Goal: Information Seeking & Learning: Check status

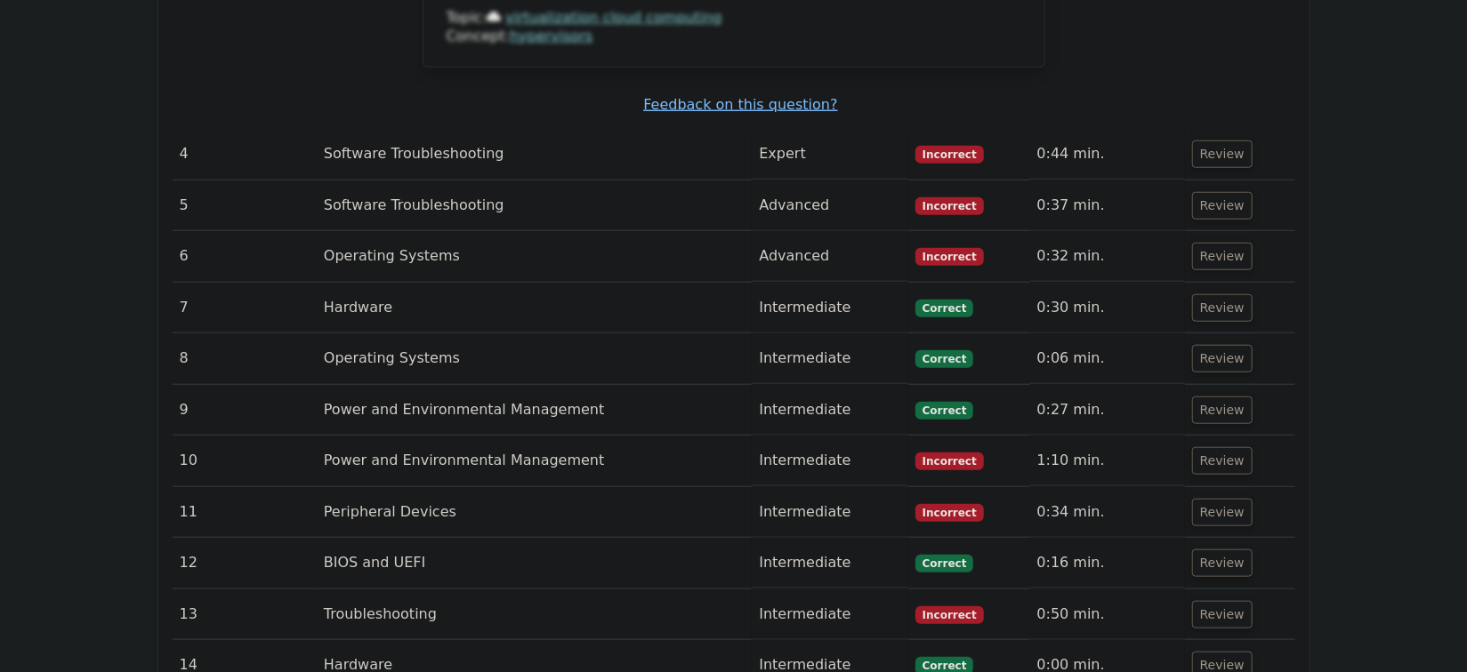
scroll to position [5008, 0]
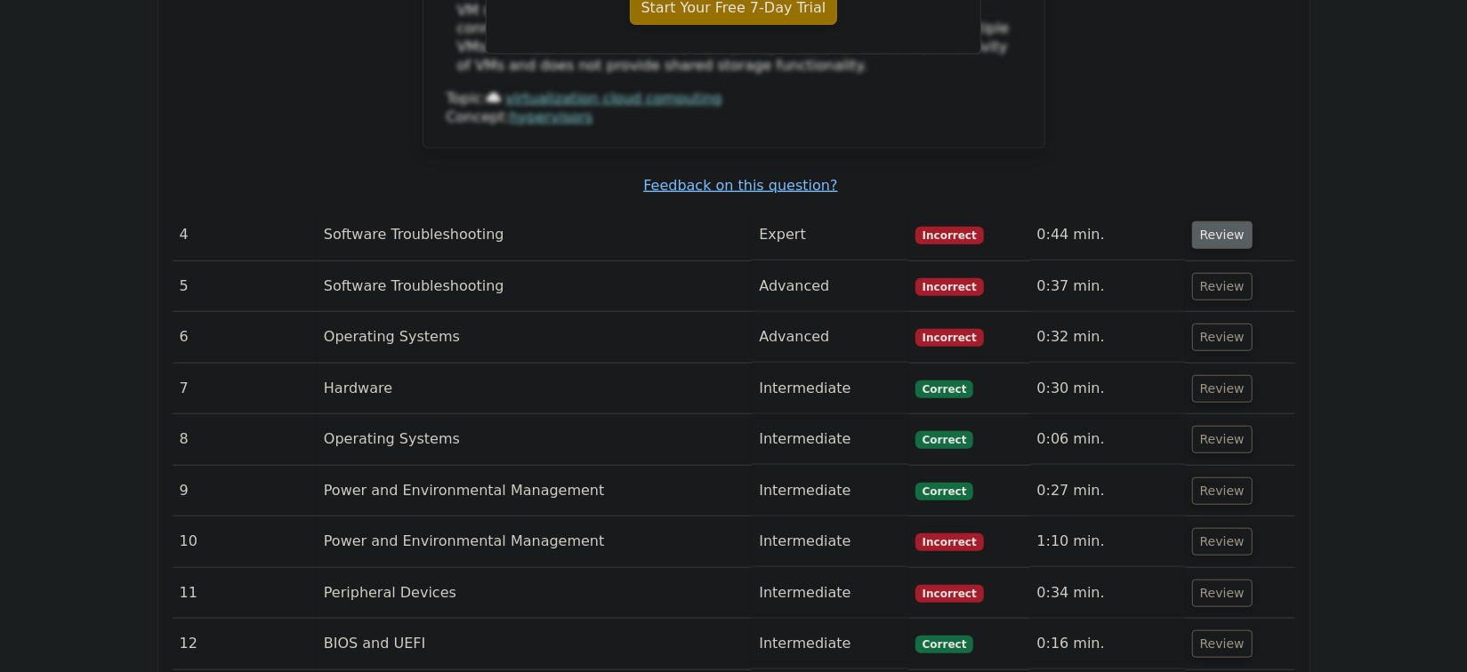
click at [1216, 221] on button "Review" at bounding box center [1222, 235] width 60 height 28
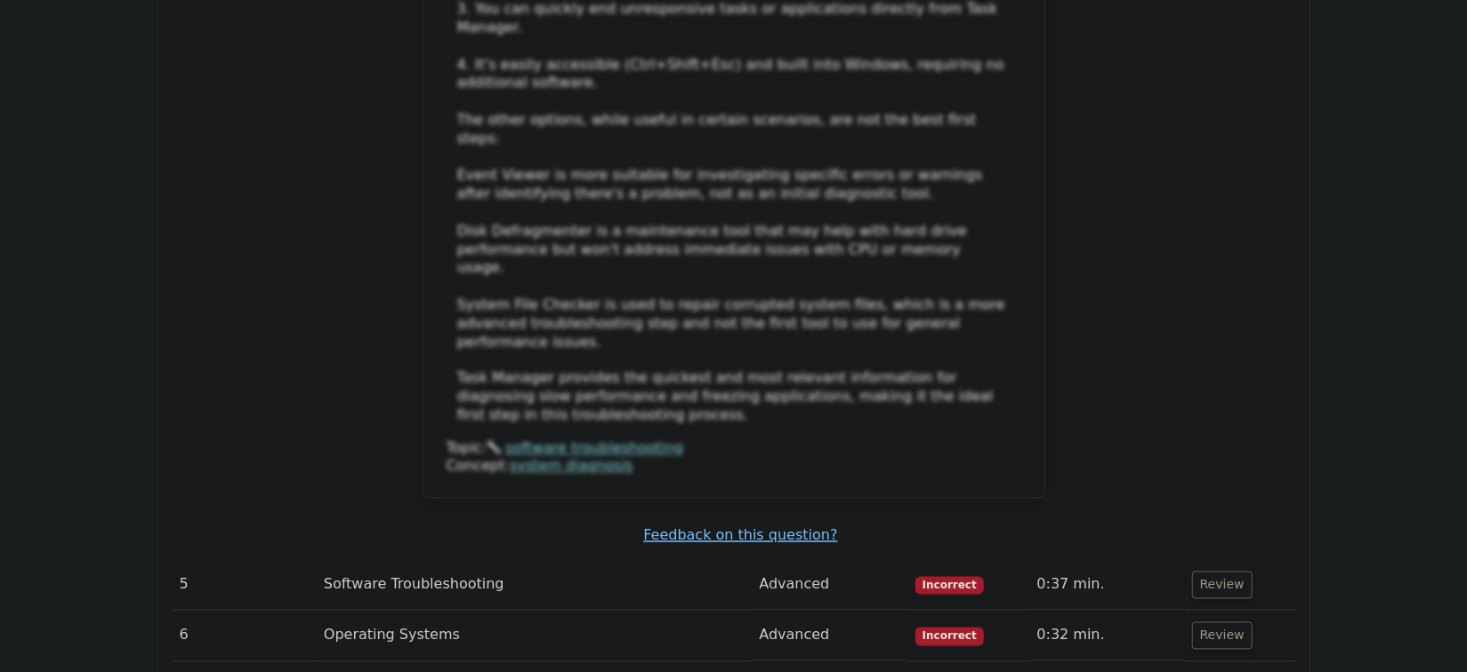
scroll to position [5978, 0]
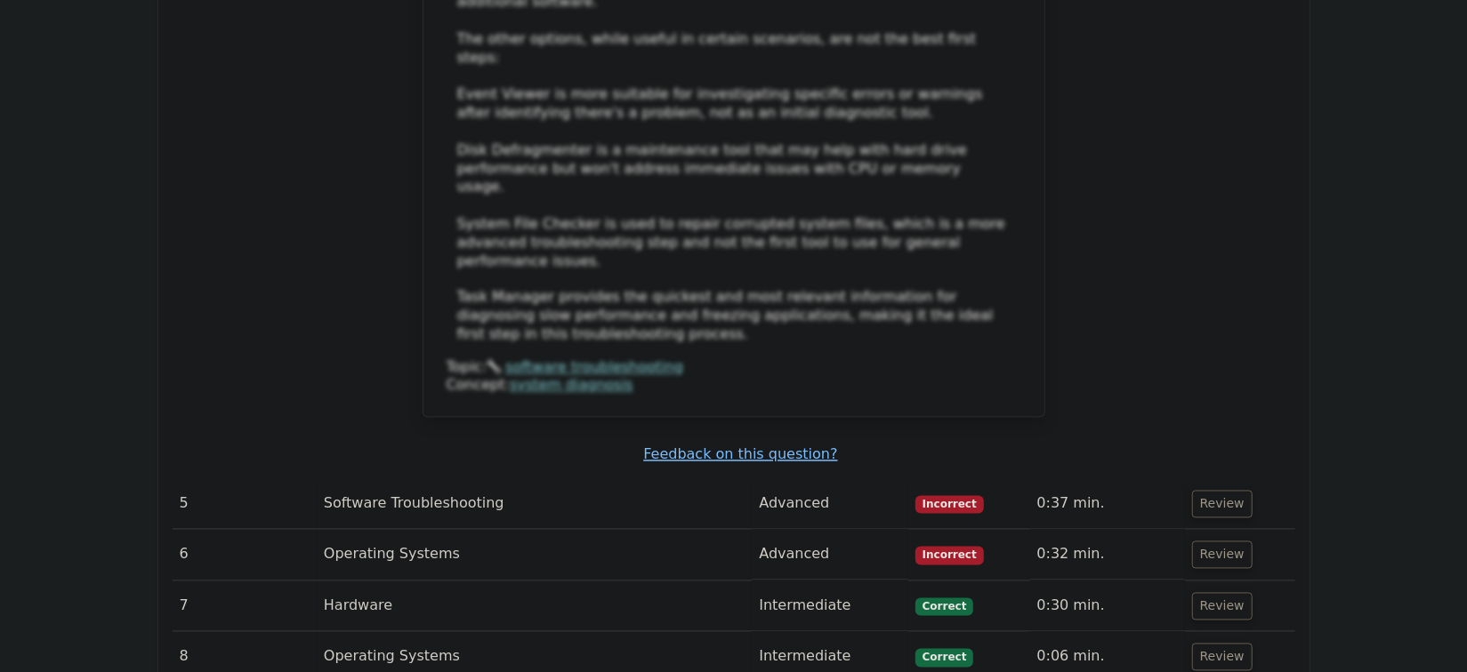
click at [1232, 479] on td "Review" at bounding box center [1240, 504] width 110 height 51
click at [1227, 491] on button "Review" at bounding box center [1222, 505] width 60 height 28
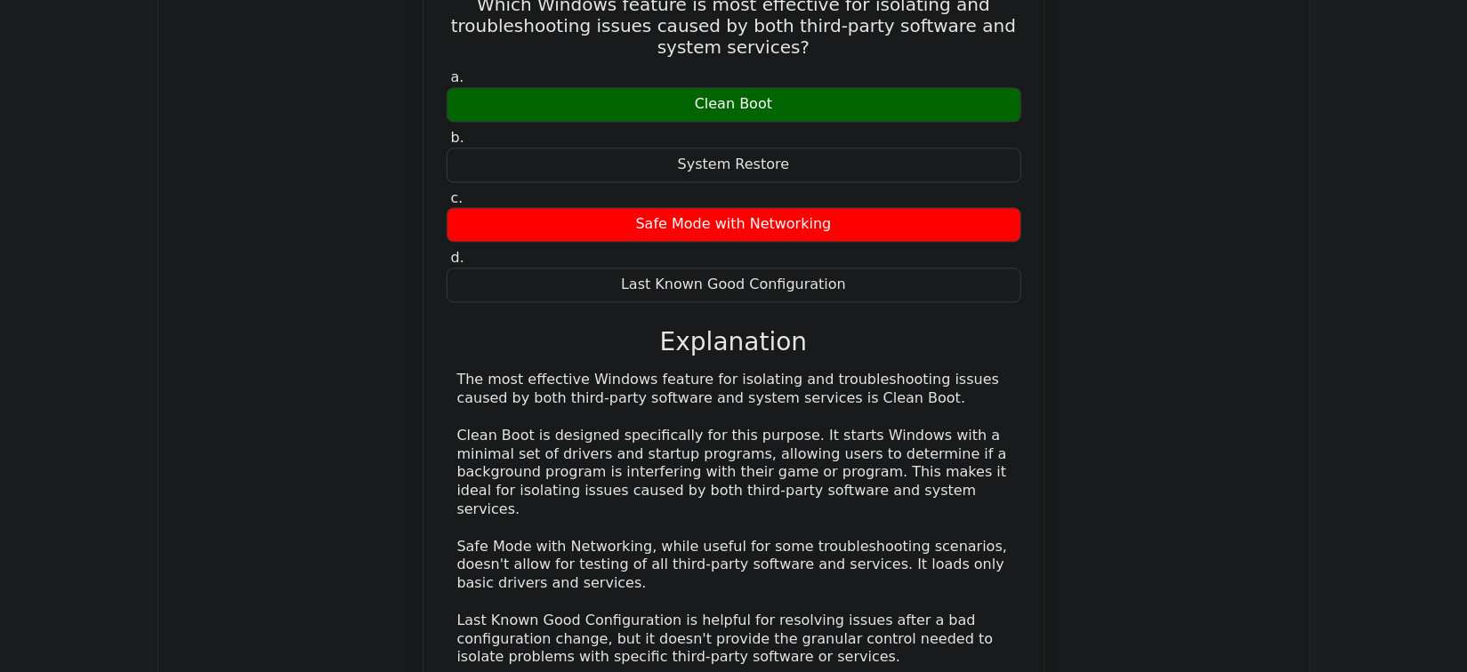
scroll to position [6868, 0]
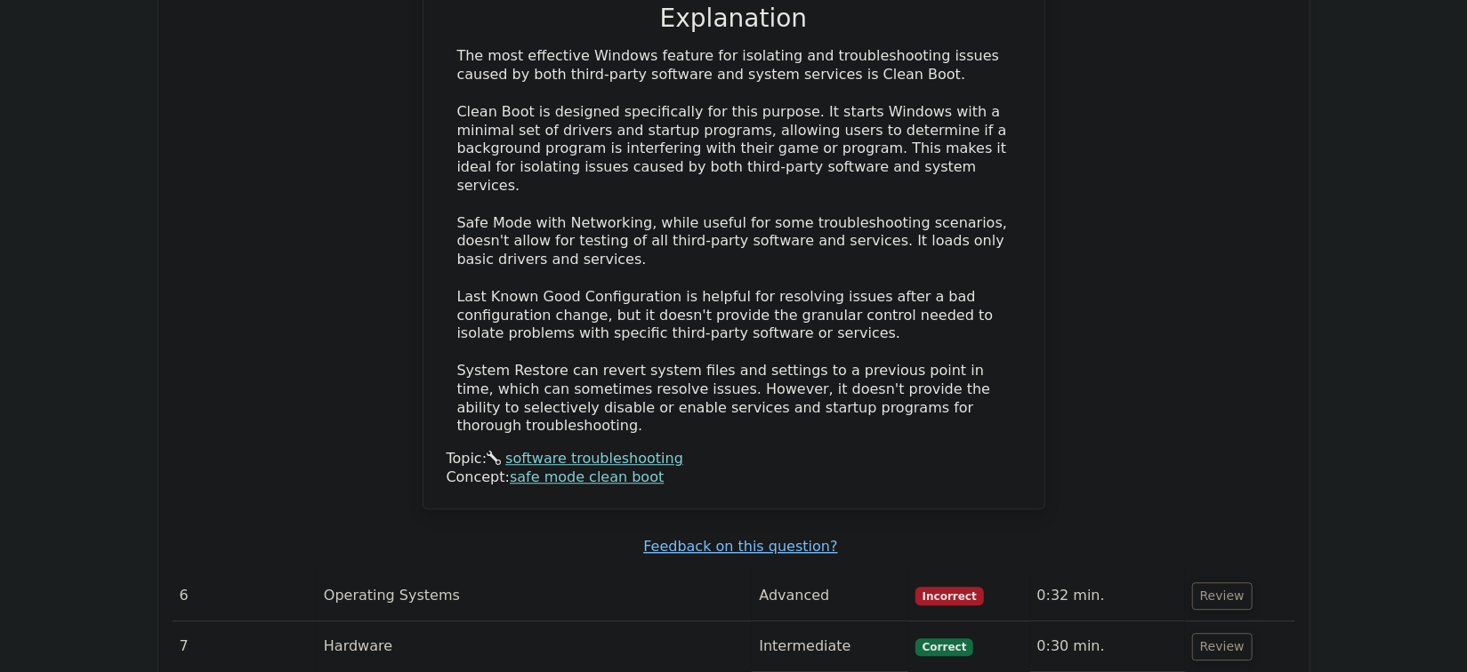
click at [1225, 571] on td "Review" at bounding box center [1240, 596] width 110 height 51
click at [1224, 583] on button "Review" at bounding box center [1222, 597] width 60 height 28
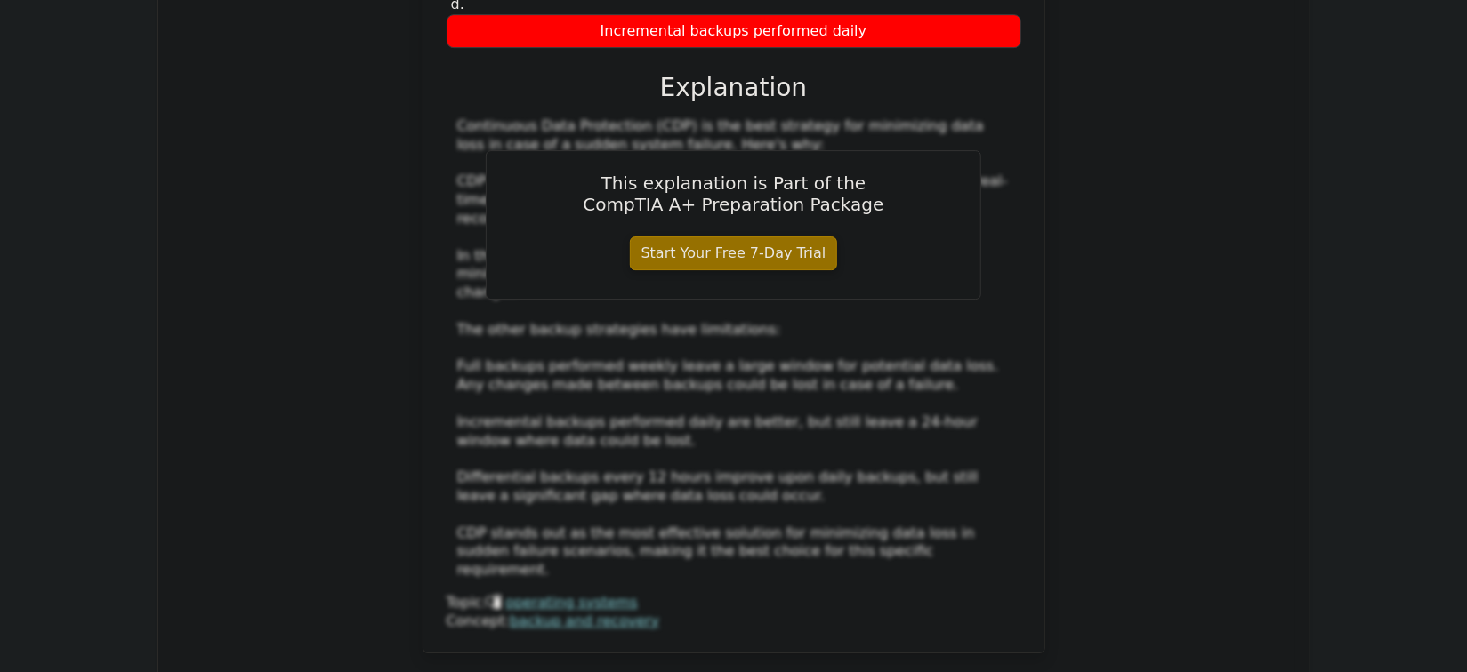
scroll to position [7999, 0]
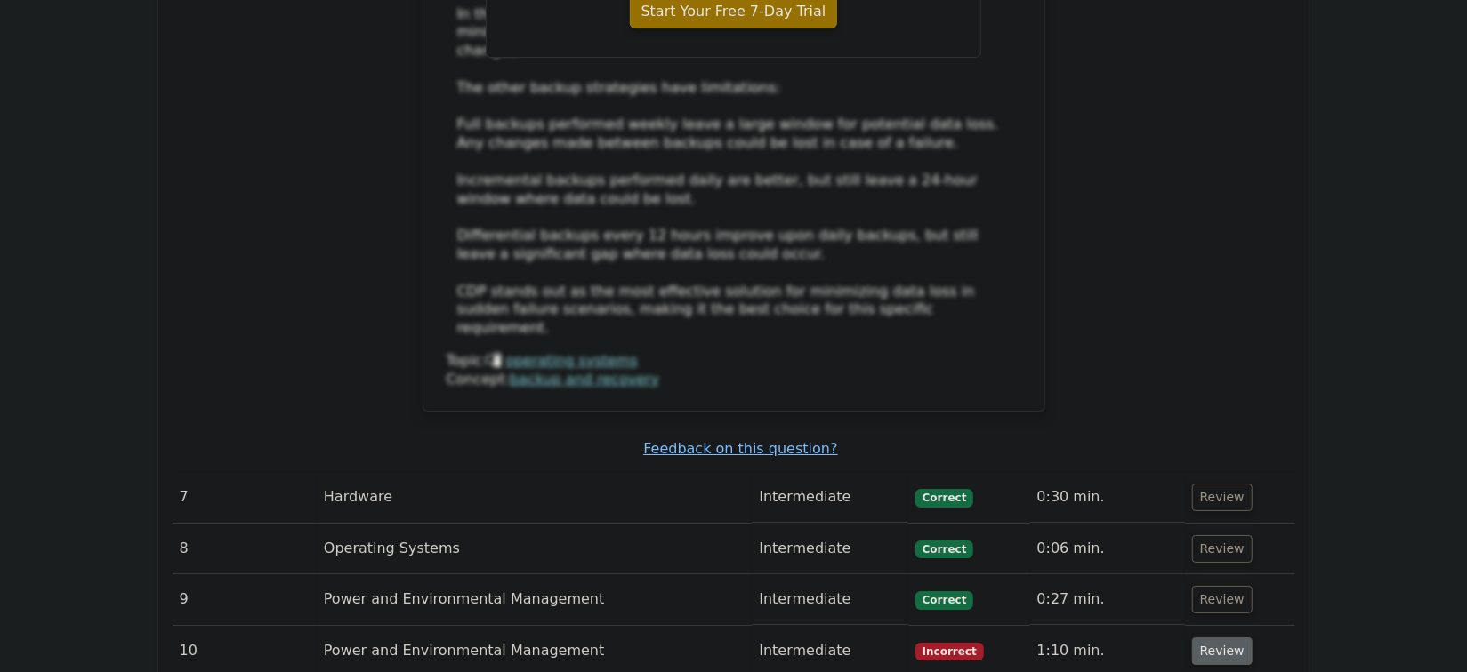
click at [1233, 638] on button "Review" at bounding box center [1222, 652] width 60 height 28
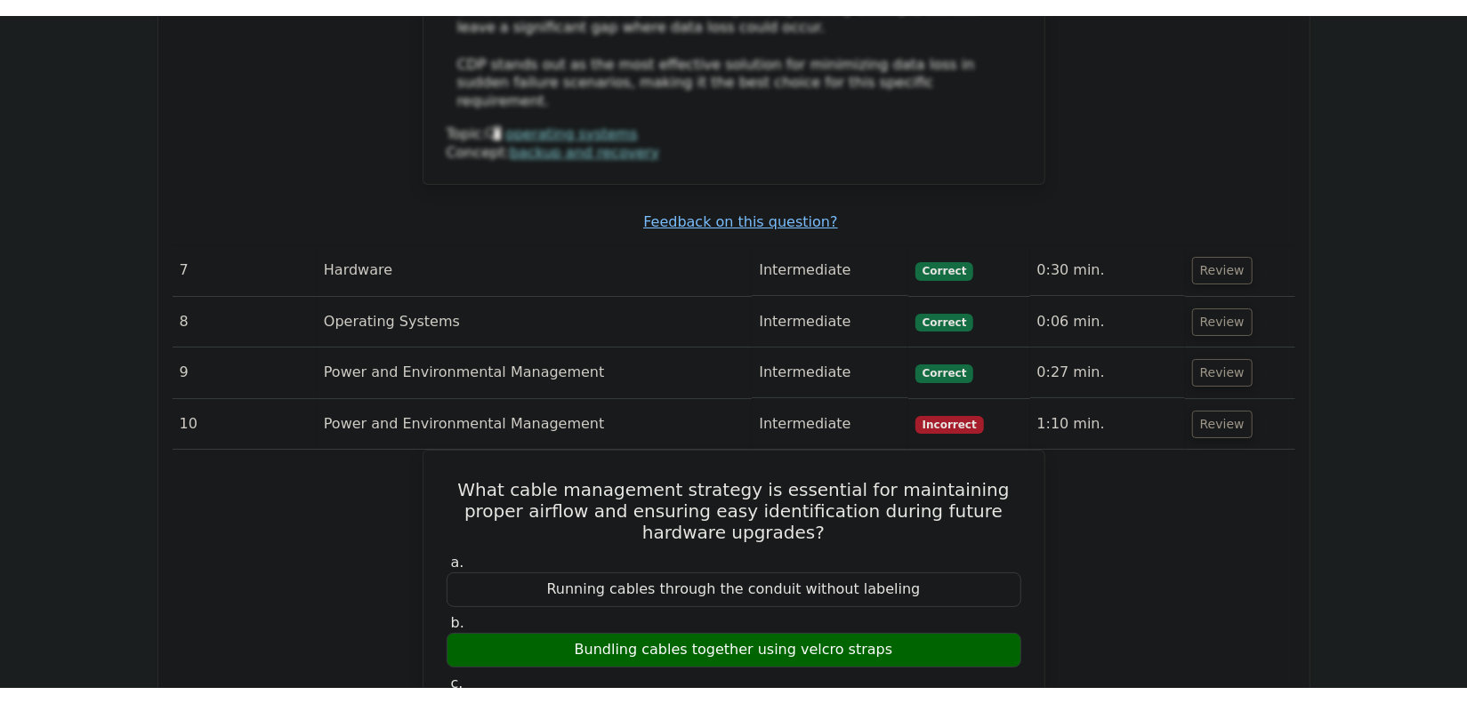
scroll to position [8323, 0]
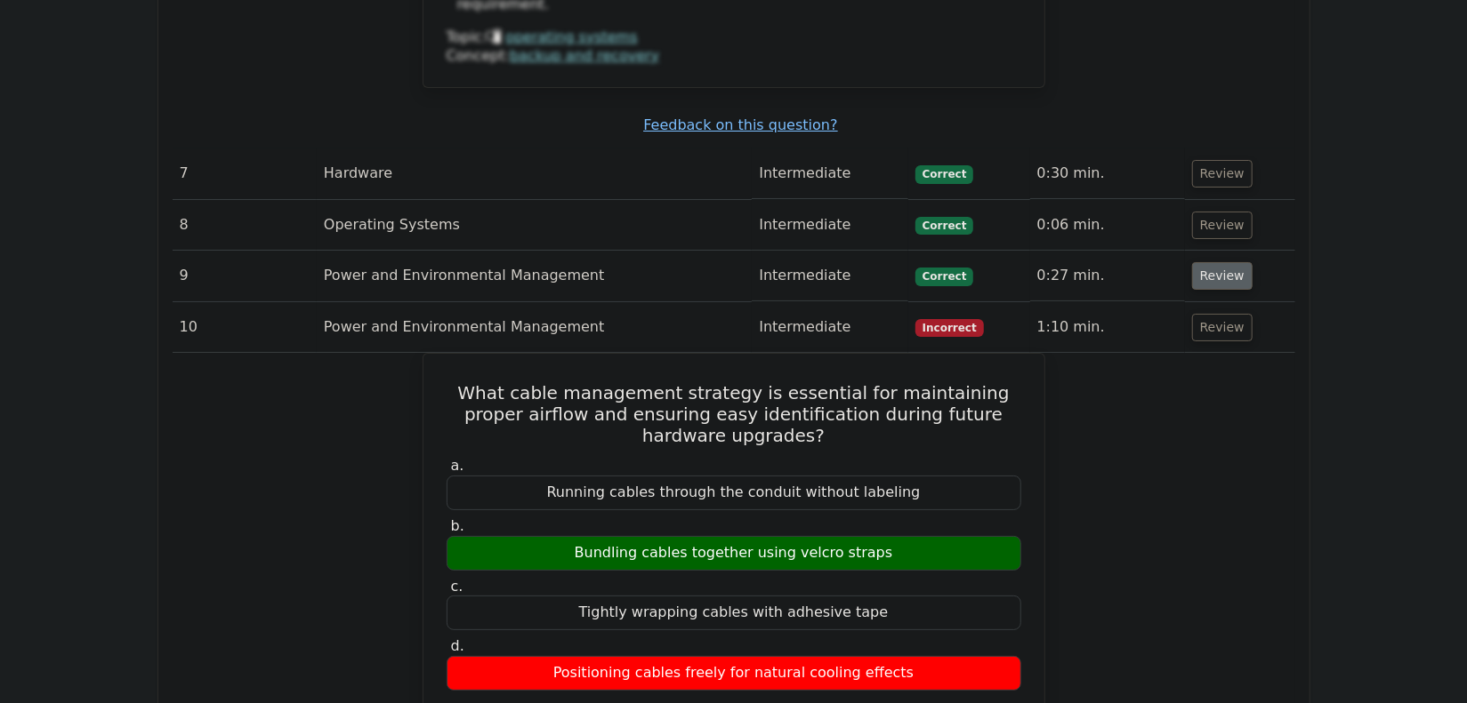
click at [1235, 262] on button "Review" at bounding box center [1222, 276] width 60 height 28
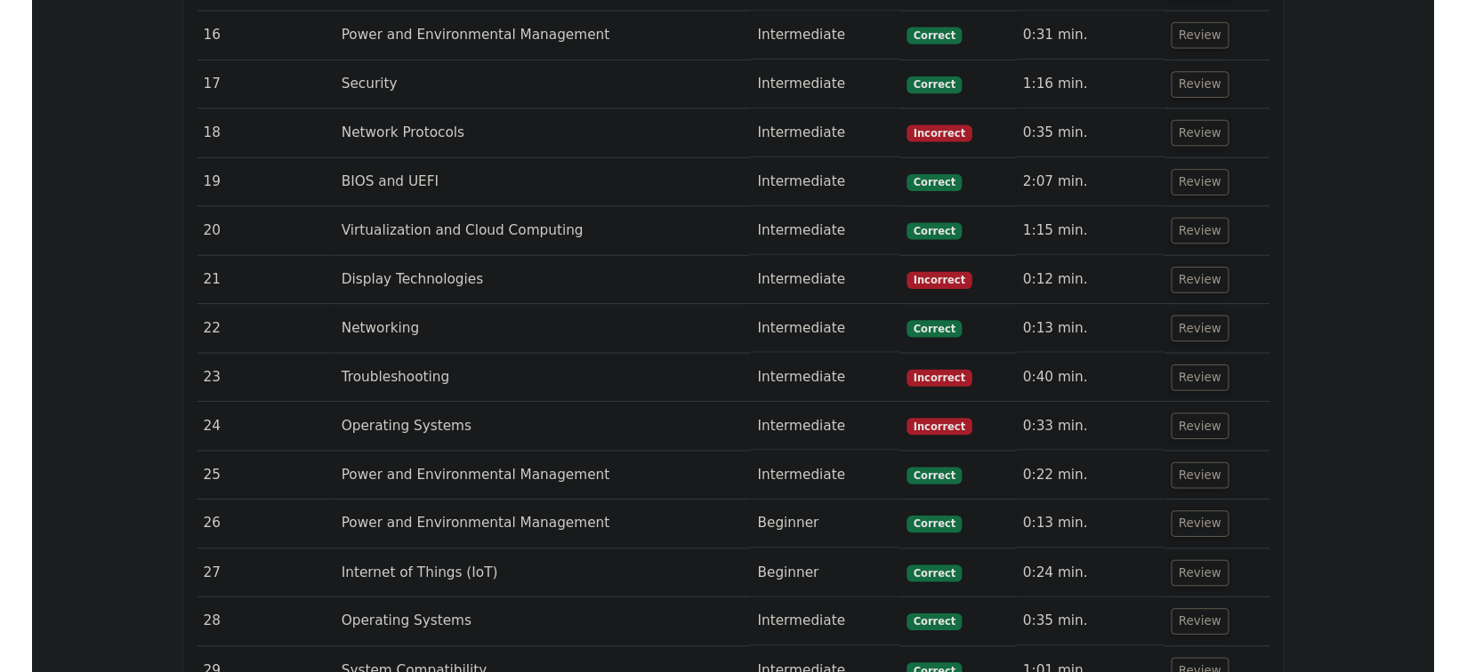
scroll to position [10435, 0]
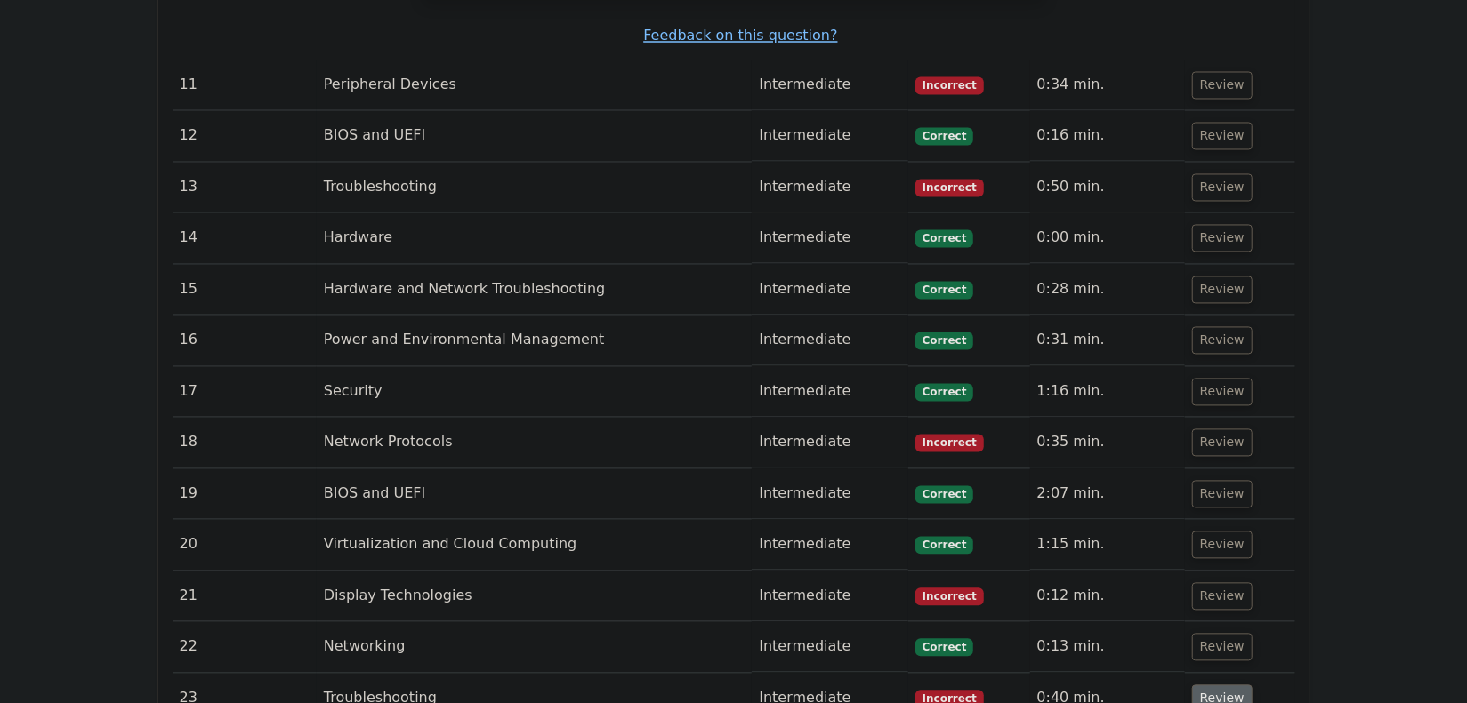
click at [1219, 671] on button "Review" at bounding box center [1222, 700] width 60 height 28
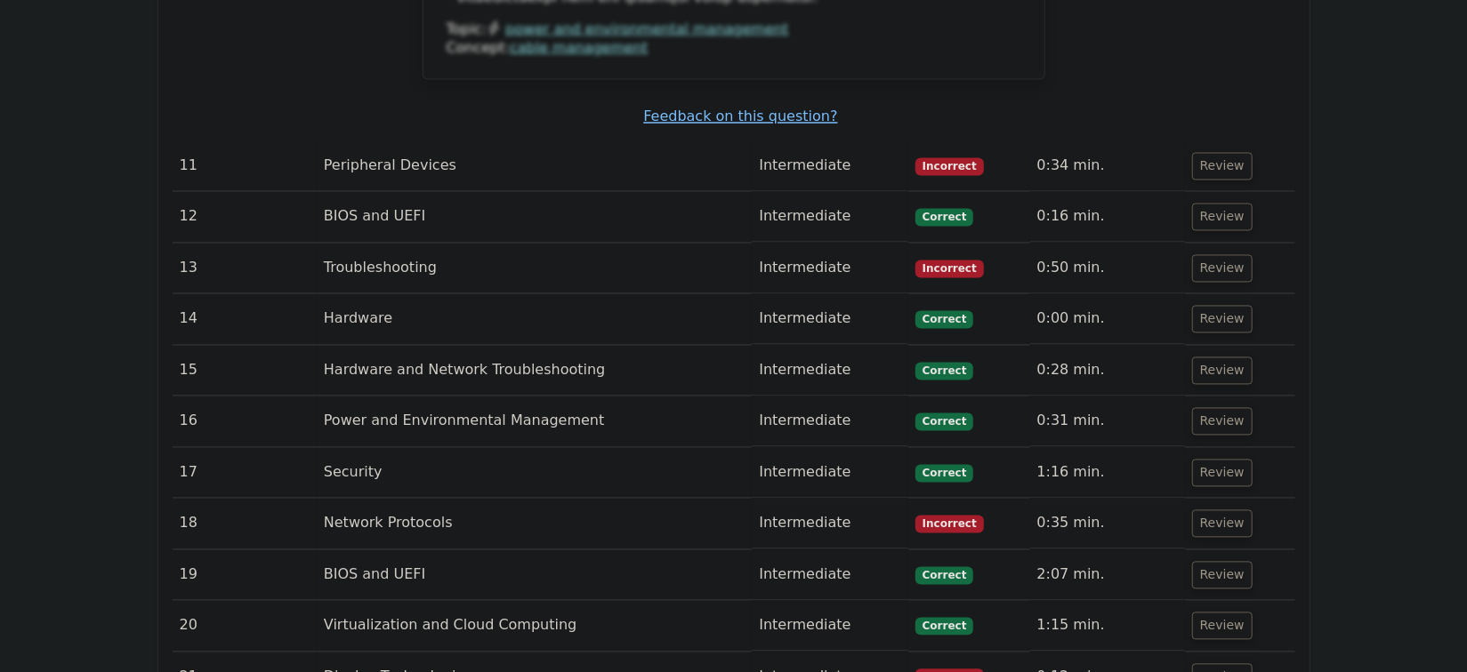
scroll to position [10597, 0]
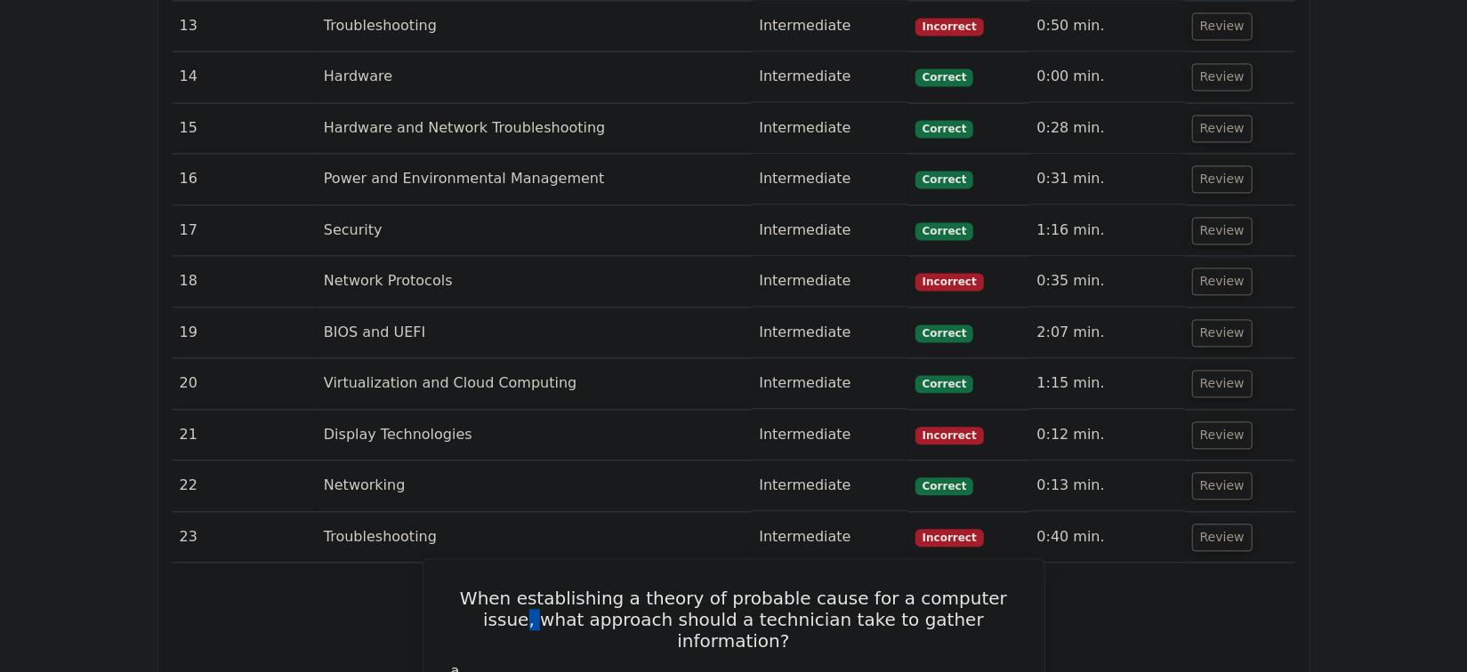
drag, startPoint x: 472, startPoint y: 252, endPoint x: 1002, endPoint y: 234, distance: 530.4
click at [1002, 588] on h5 "When establishing a theory of probable cause for a computer issue, what approac…" at bounding box center [734, 620] width 578 height 64
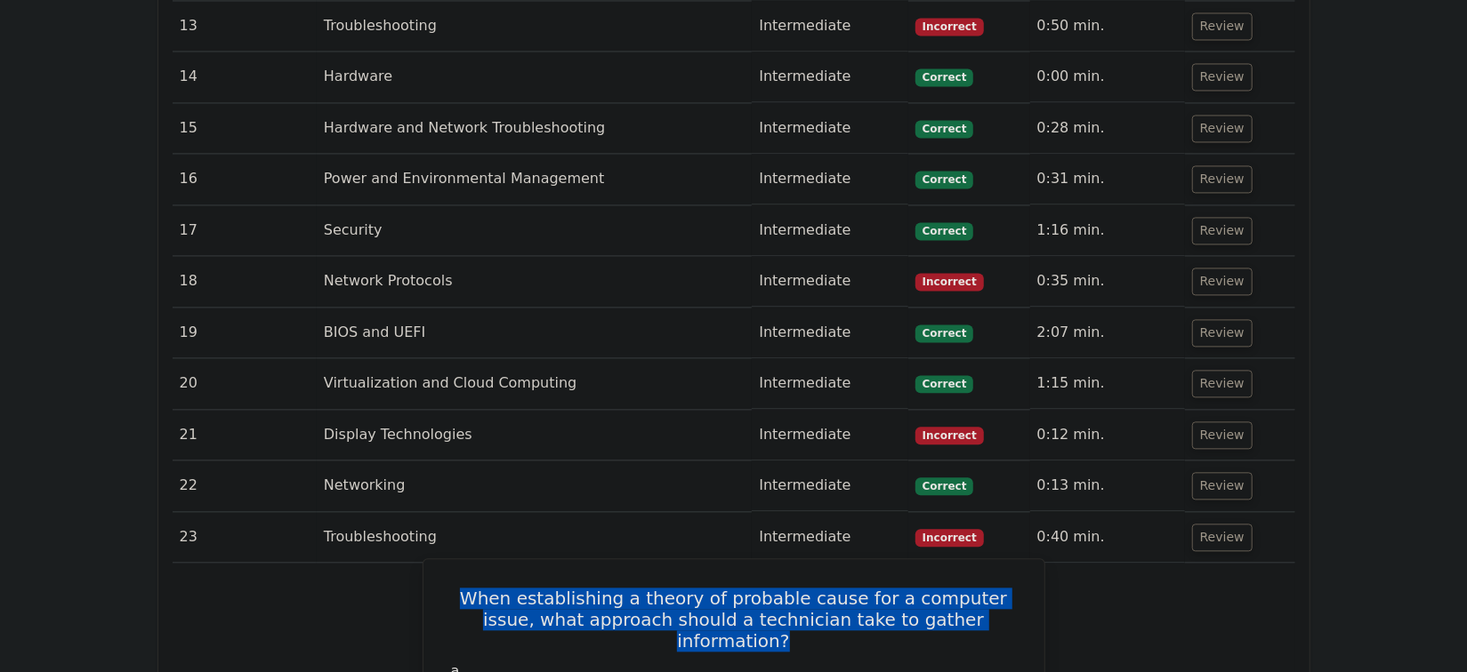
drag, startPoint x: 996, startPoint y: 254, endPoint x: 456, endPoint y: 232, distance: 540.3
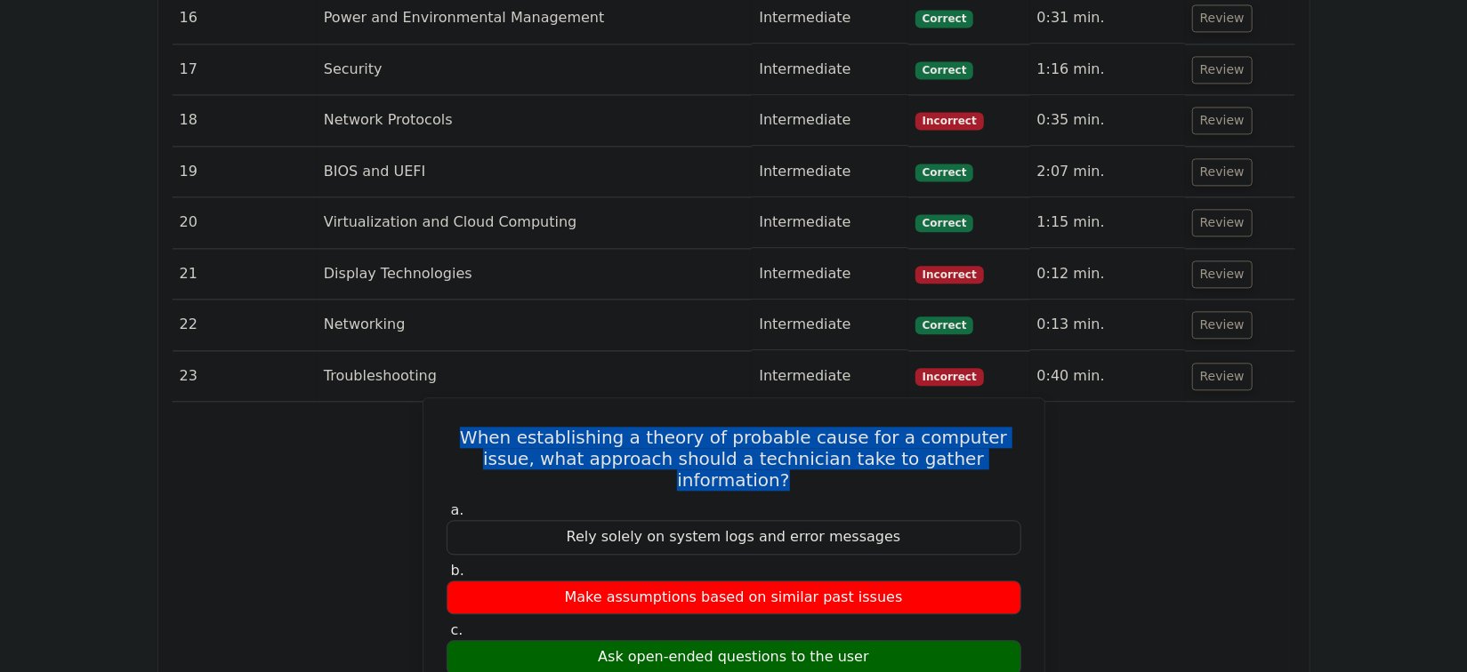
scroll to position [10920, 0]
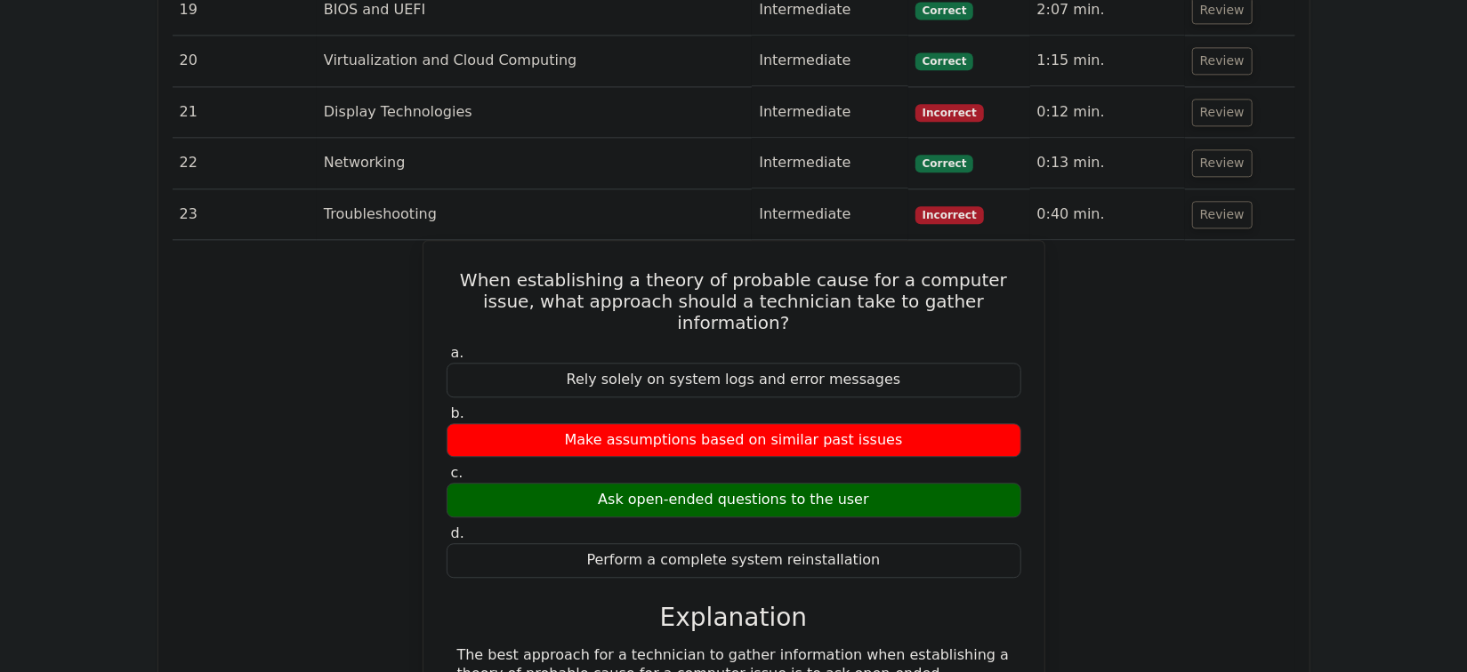
drag, startPoint x: 1180, startPoint y: 183, endPoint x: 1211, endPoint y: 190, distance: 31.9
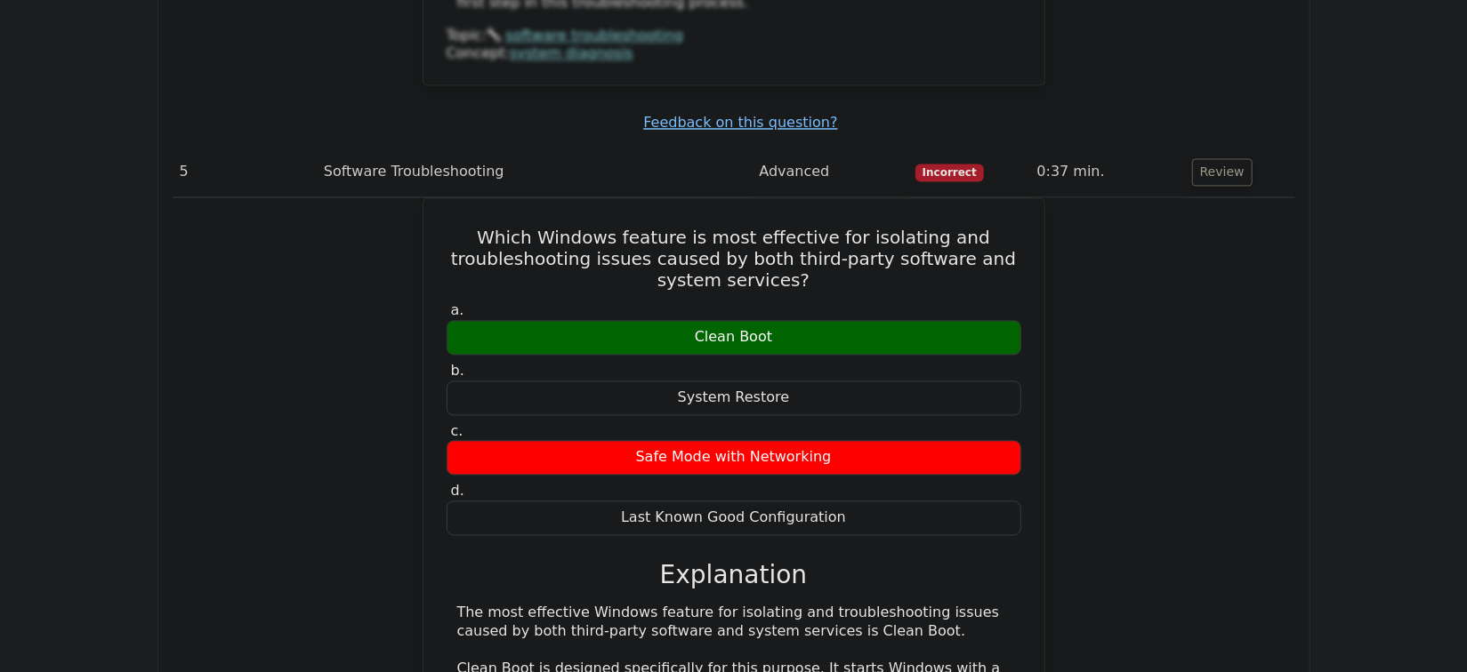
scroll to position [6231, 0]
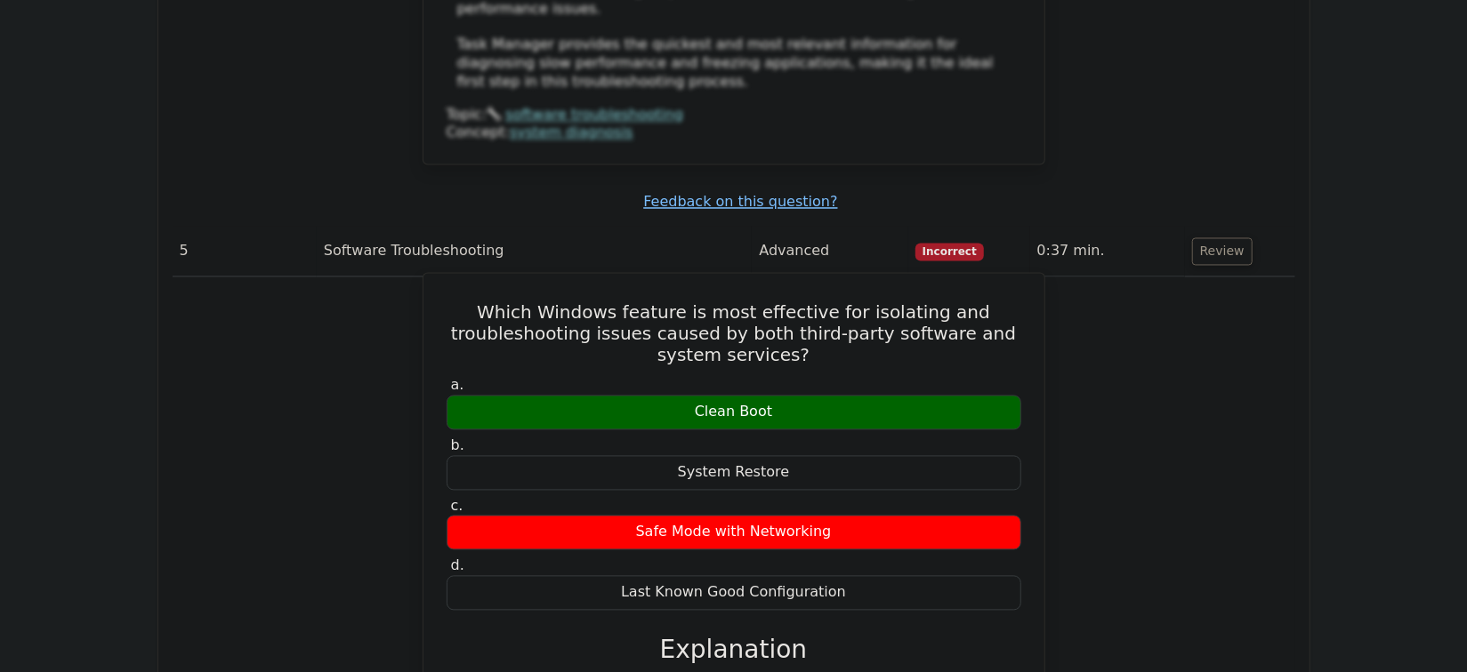
drag, startPoint x: 465, startPoint y: 124, endPoint x: 993, endPoint y: 226, distance: 538.1
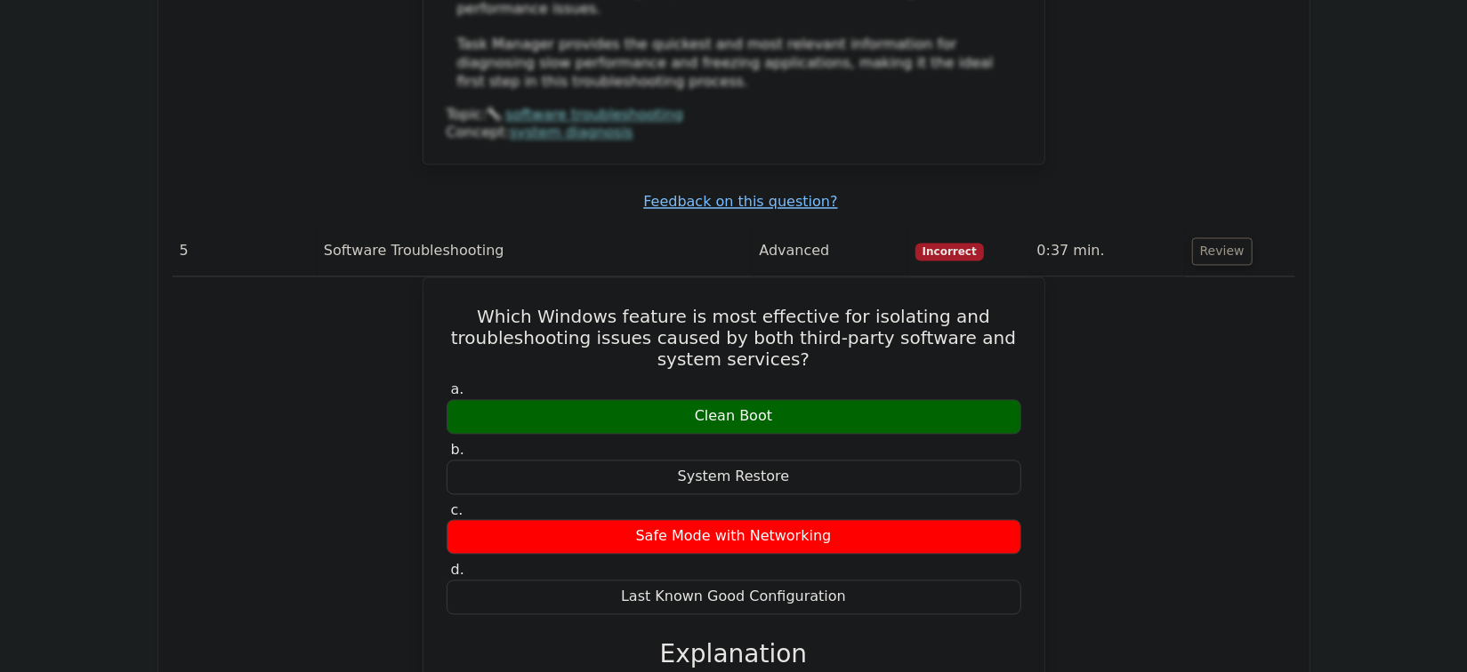
scroll to position [6311, 0]
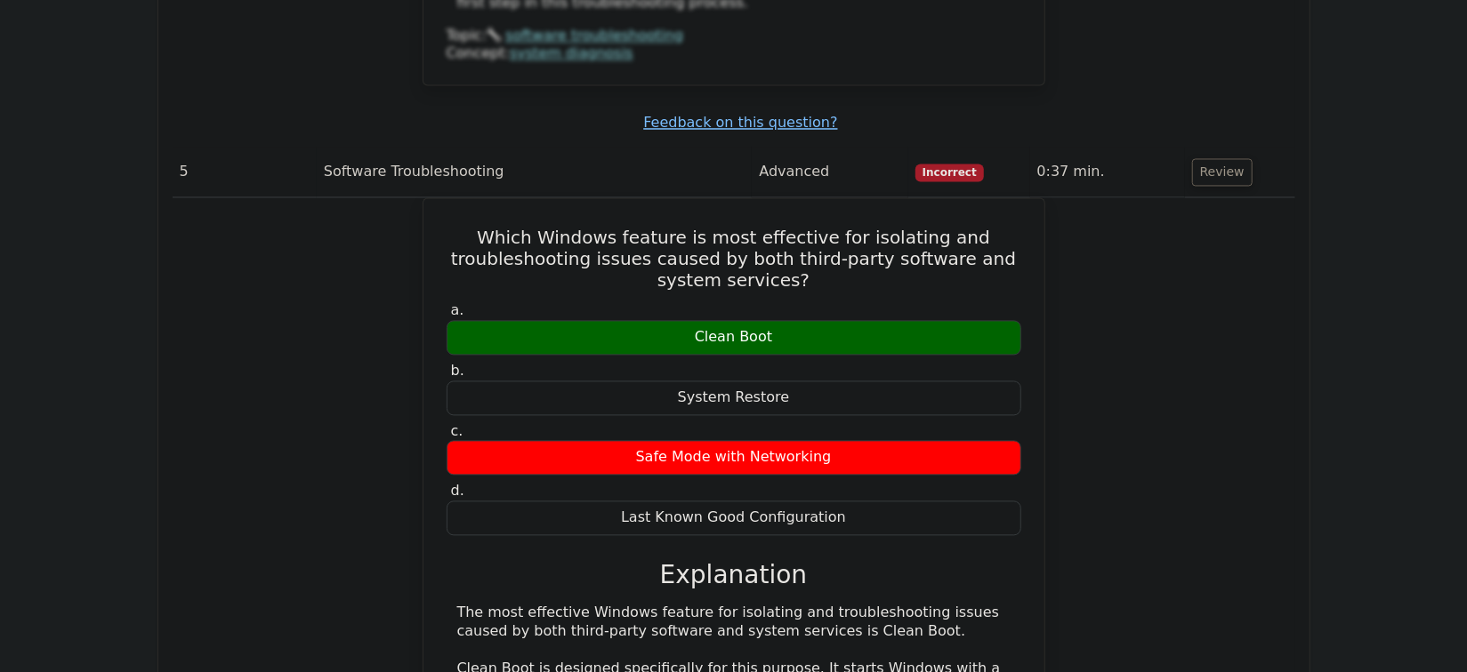
click at [1089, 269] on div "Which Windows feature is most effective for isolating and troubleshooting issue…" at bounding box center [734, 641] width 1122 height 889
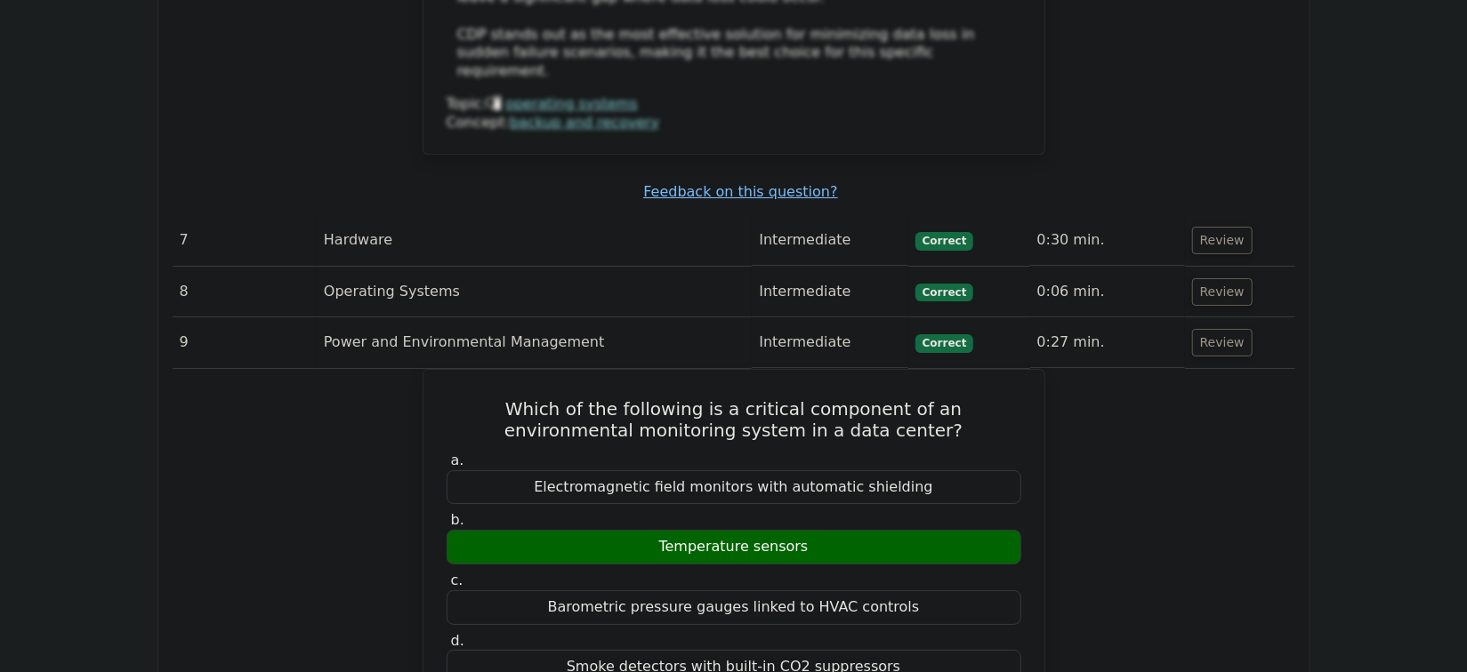
scroll to position [8337, 0]
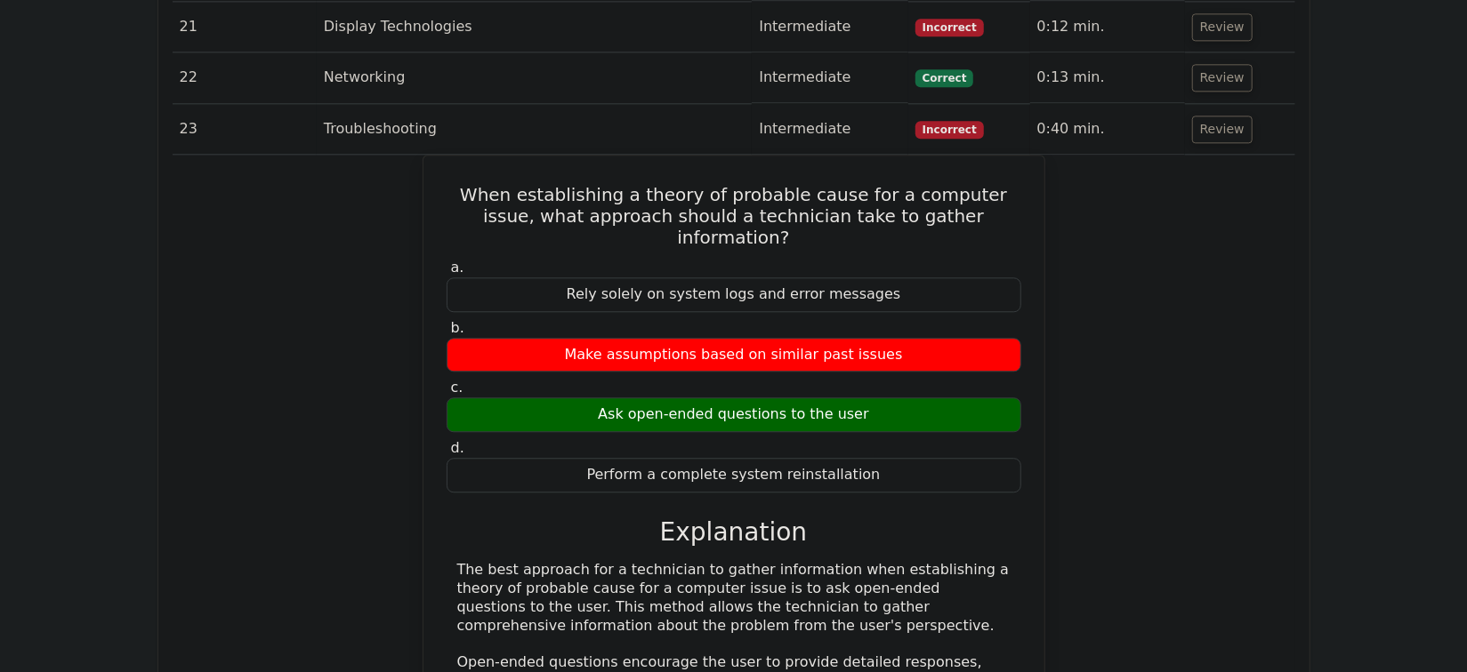
scroll to position [11167, 0]
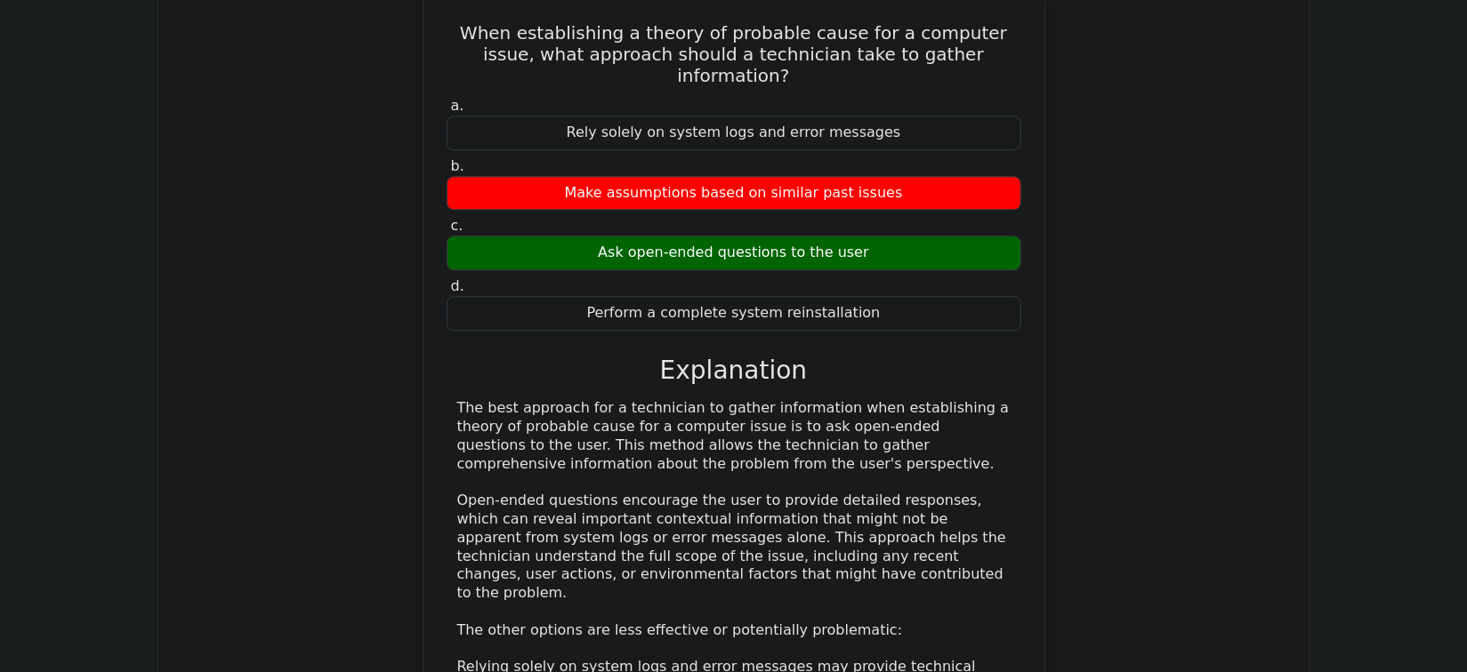
click at [1147, 267] on div "When establishing a theory of probable cause for a computer issue, what approac…" at bounding box center [734, 474] width 1122 height 963
drag, startPoint x: 1113, startPoint y: 224, endPoint x: 1129, endPoint y: 241, distance: 22.7
click at [1124, 239] on div "When establishing a theory of probable cause for a computer issue, what approac…" at bounding box center [734, 474] width 1122 height 963
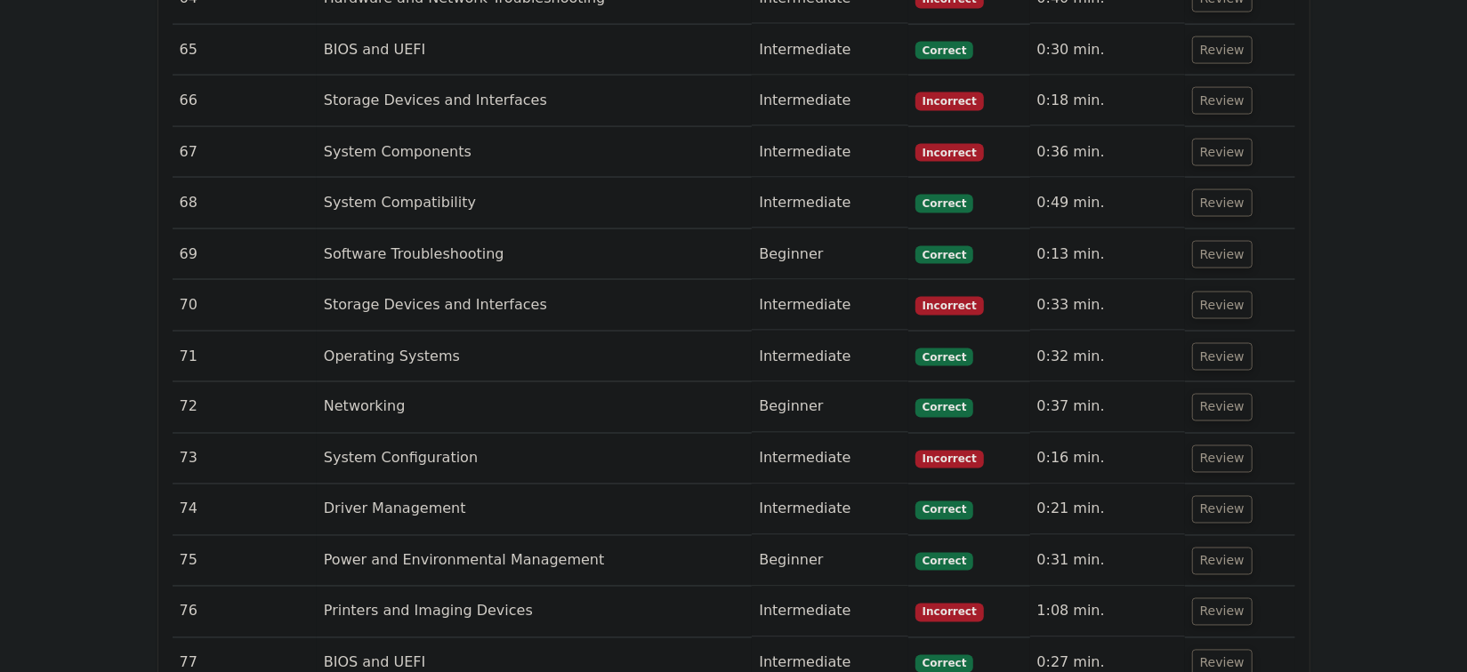
scroll to position [14482, 0]
